Goal: Task Accomplishment & Management: Manage account settings

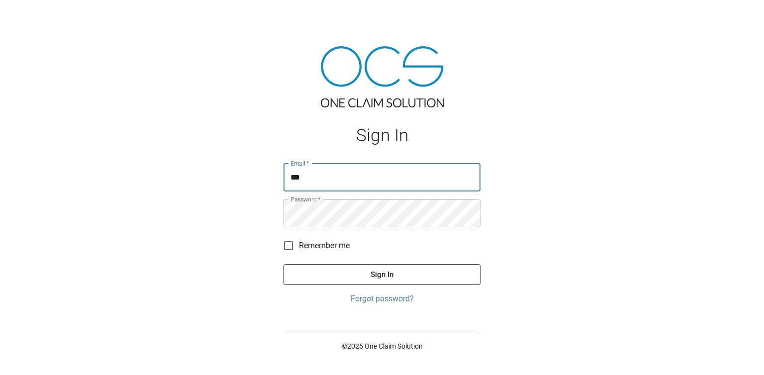
type input "**********"
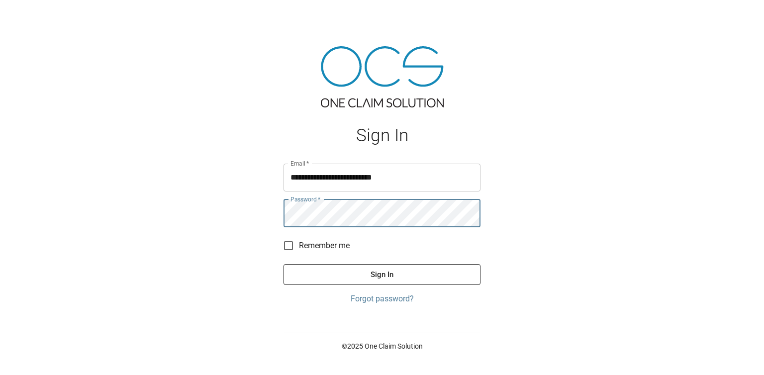
click at [283, 264] on button "Sign In" at bounding box center [381, 274] width 197 height 21
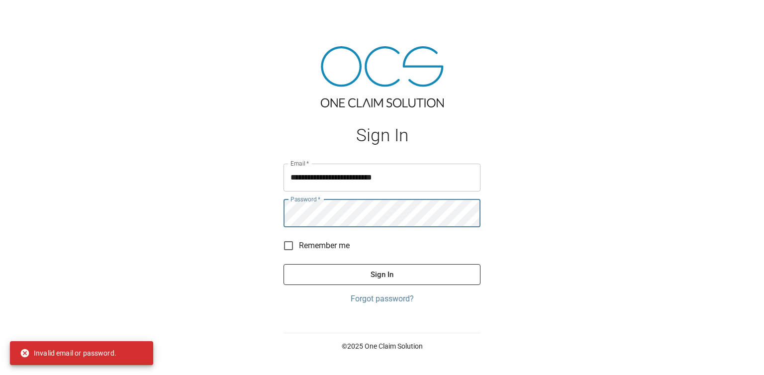
click at [283, 264] on button "Sign In" at bounding box center [381, 274] width 197 height 21
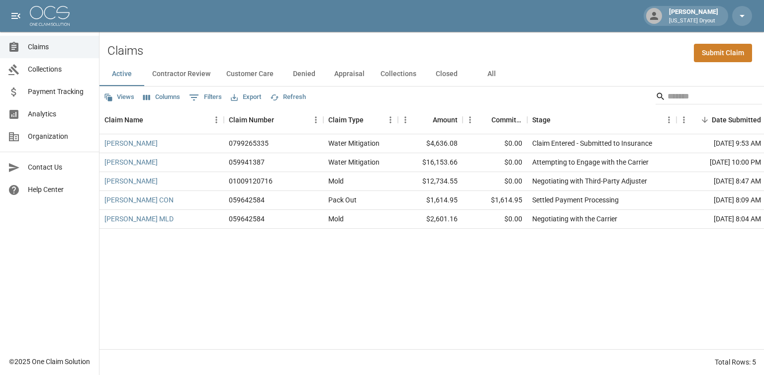
click at [441, 75] on button "Closed" at bounding box center [446, 74] width 45 height 24
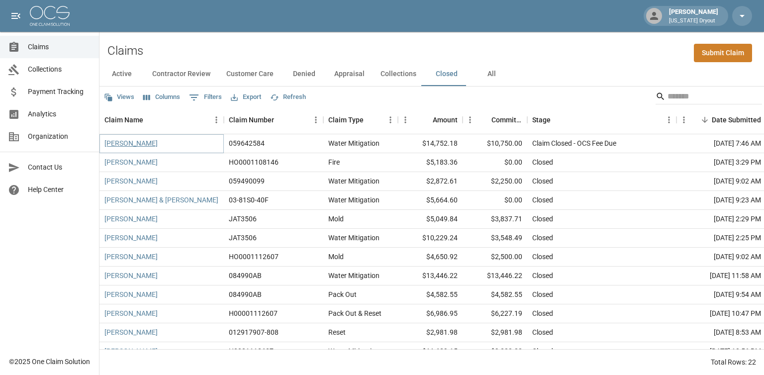
click at [146, 146] on link "[PERSON_NAME]" at bounding box center [130, 143] width 53 height 10
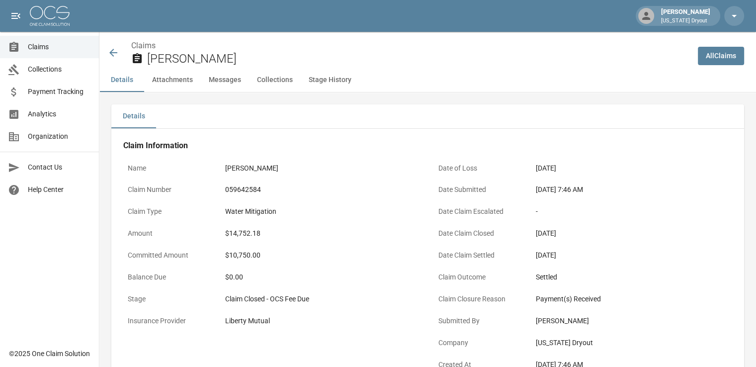
click at [117, 58] on icon at bounding box center [113, 53] width 12 height 12
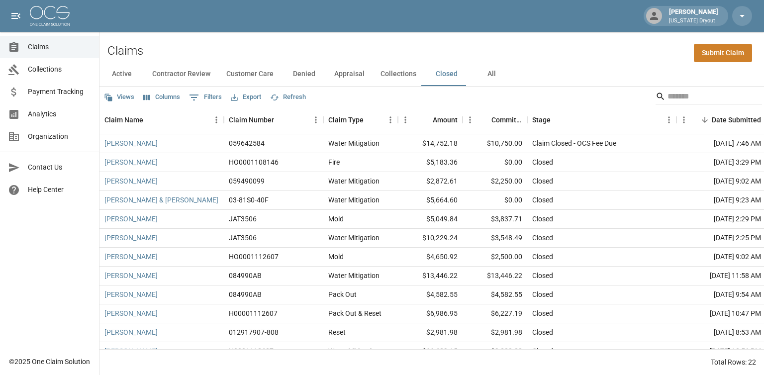
click at [123, 74] on button "Active" at bounding box center [121, 74] width 45 height 24
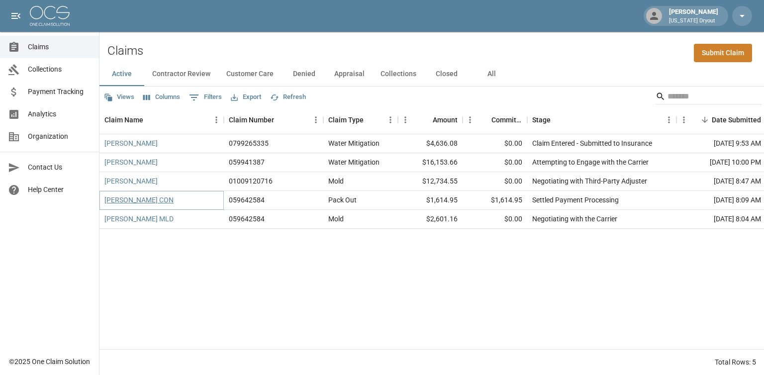
click at [149, 202] on link "[PERSON_NAME] CON" at bounding box center [138, 200] width 69 height 10
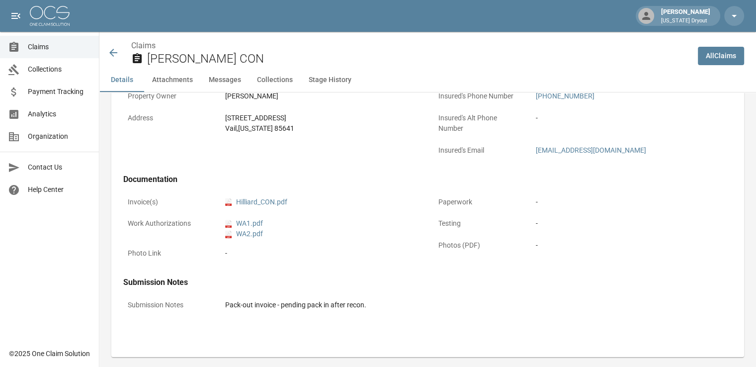
scroll to position [348, 0]
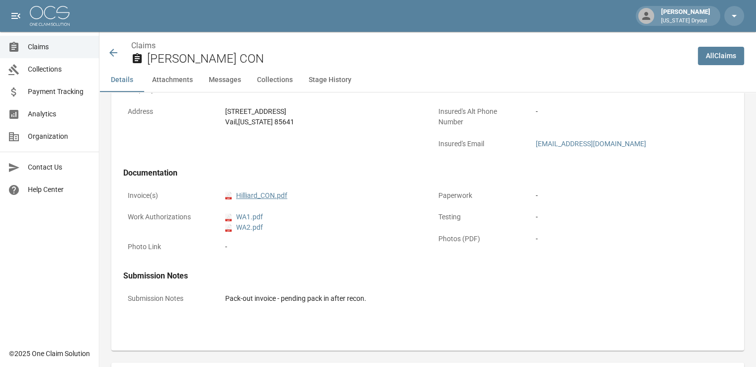
click at [255, 194] on link "pdf Hilliard_CON.pdf" at bounding box center [256, 195] width 62 height 10
click at [113, 57] on icon at bounding box center [113, 53] width 12 height 12
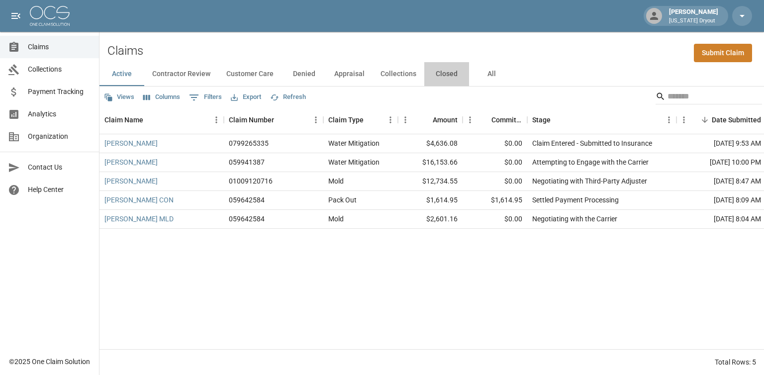
click at [437, 77] on button "Closed" at bounding box center [446, 74] width 45 height 24
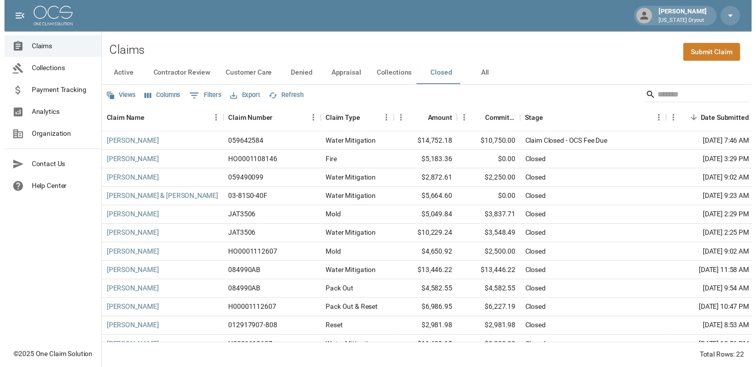
scroll to position [50, 0]
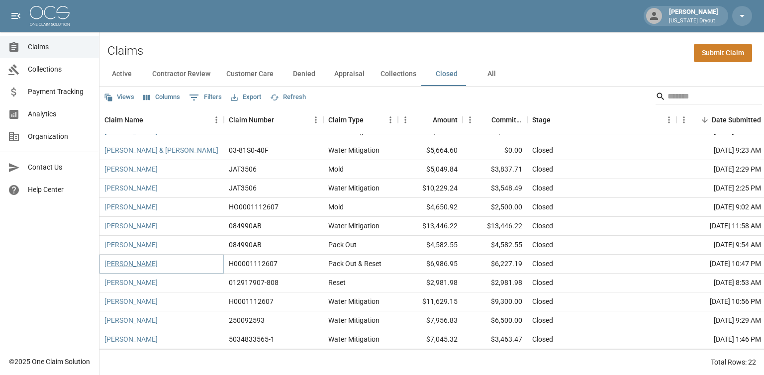
click at [135, 264] on link "[PERSON_NAME]" at bounding box center [130, 264] width 53 height 10
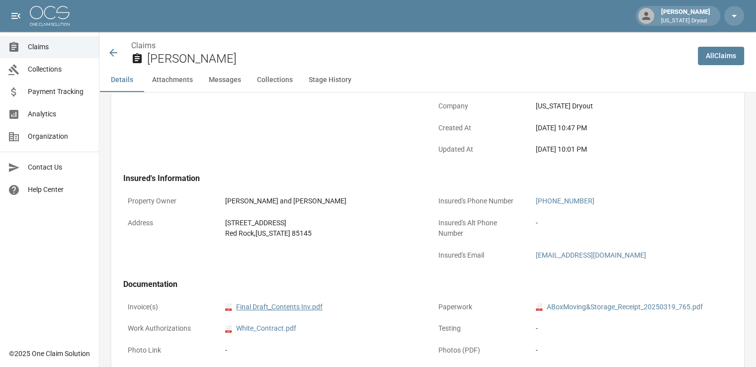
scroll to position [348, 0]
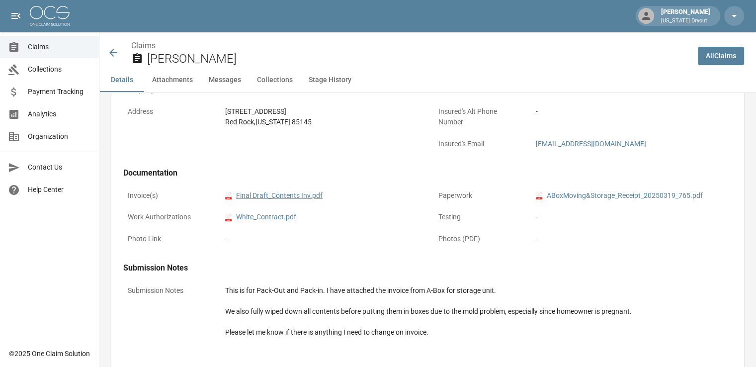
click at [295, 196] on link "pdf Final Draft_Contents Inv.pdf" at bounding box center [273, 195] width 97 height 10
